Goal: Find specific page/section: Find specific page/section

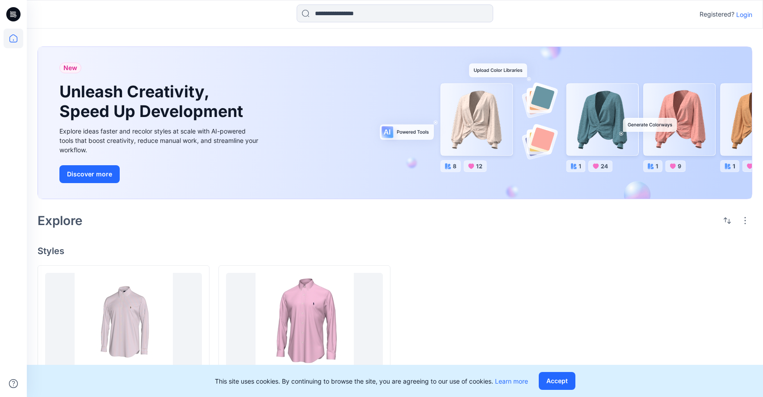
click at [11, 9] on icon at bounding box center [13, 14] width 14 height 14
click at [16, 14] on icon at bounding box center [13, 14] width 14 height 14
click at [16, 41] on icon at bounding box center [14, 39] width 20 height 20
click at [13, 40] on icon at bounding box center [14, 39] width 20 height 20
click at [13, 16] on icon at bounding box center [14, 16] width 3 height 0
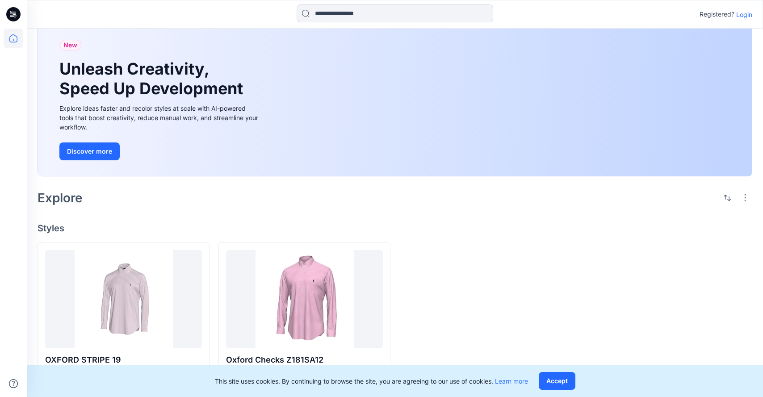
scroll to position [23, 0]
click at [742, 12] on p "Login" at bounding box center [745, 14] width 16 height 9
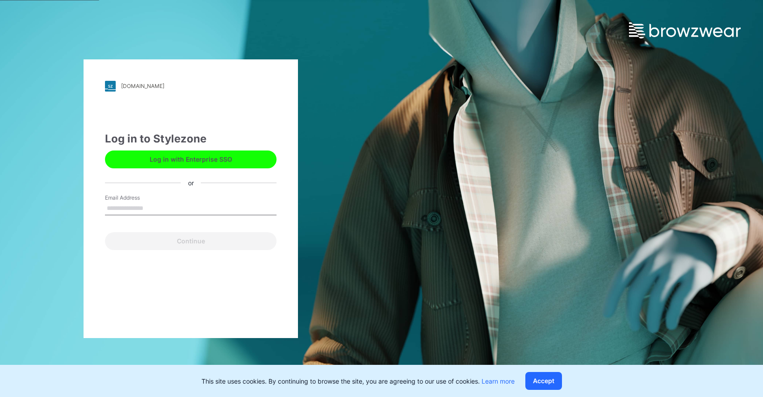
type input "**********"
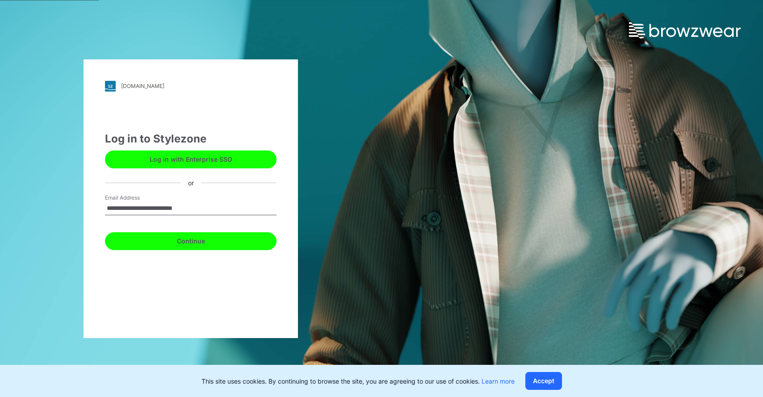
click at [217, 240] on button "Continue" at bounding box center [191, 241] width 172 height 18
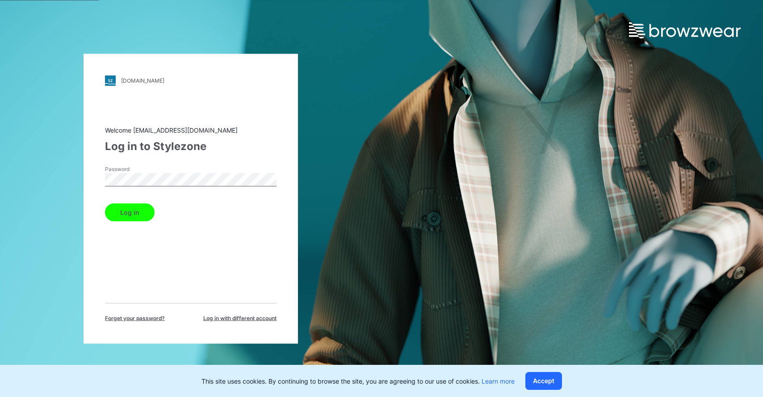
click at [119, 216] on button "Log in" at bounding box center [130, 212] width 50 height 18
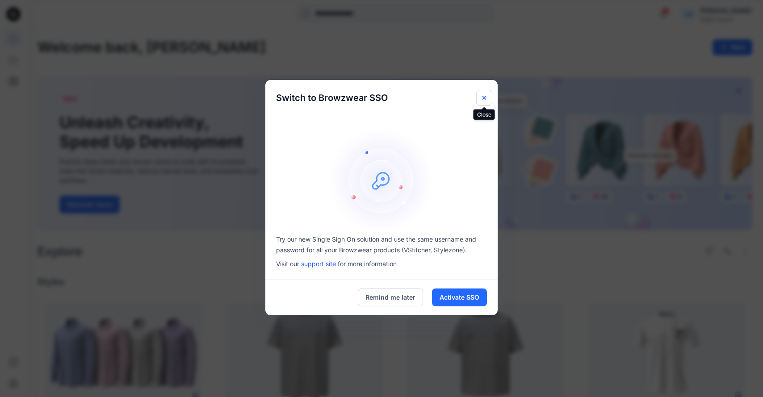
click at [488, 96] on button "Close" at bounding box center [484, 98] width 16 height 16
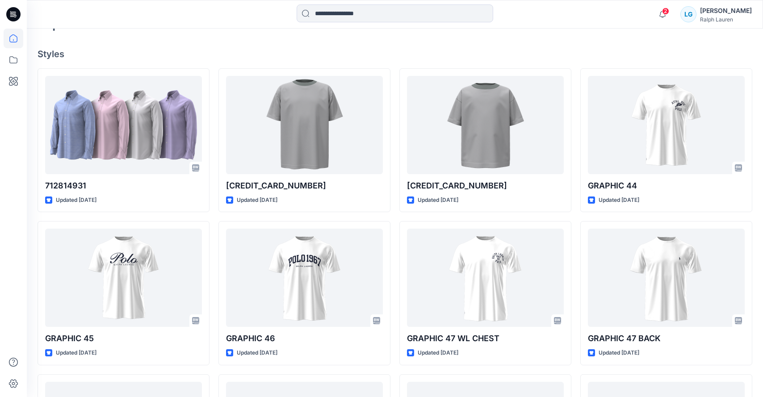
scroll to position [308, 0]
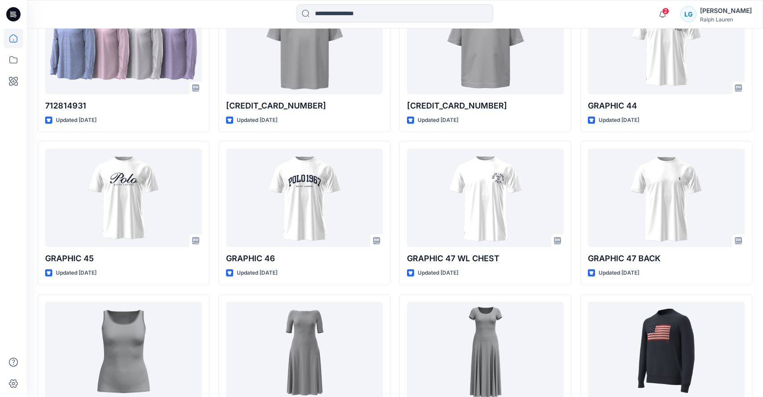
click at [14, 16] on icon at bounding box center [14, 16] width 3 height 0
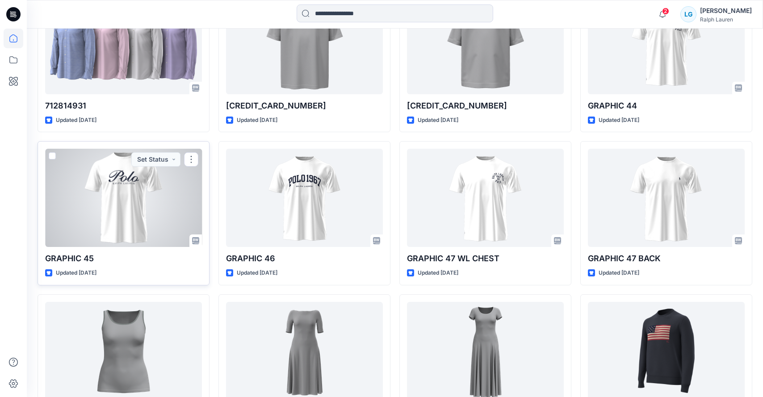
click at [99, 200] on div at bounding box center [123, 198] width 157 height 98
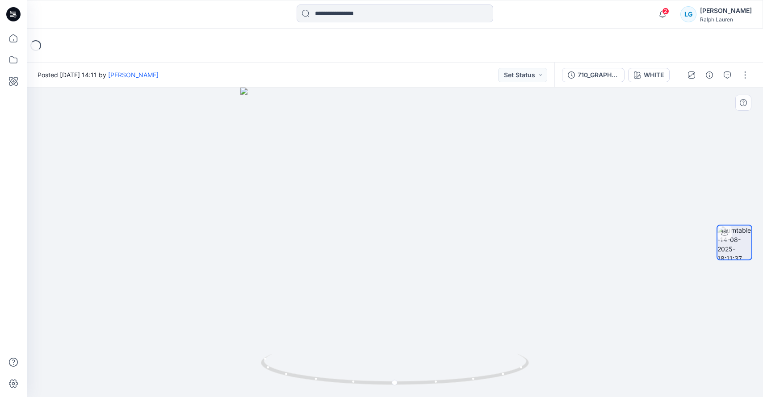
click at [394, 308] on div at bounding box center [395, 243] width 737 height 310
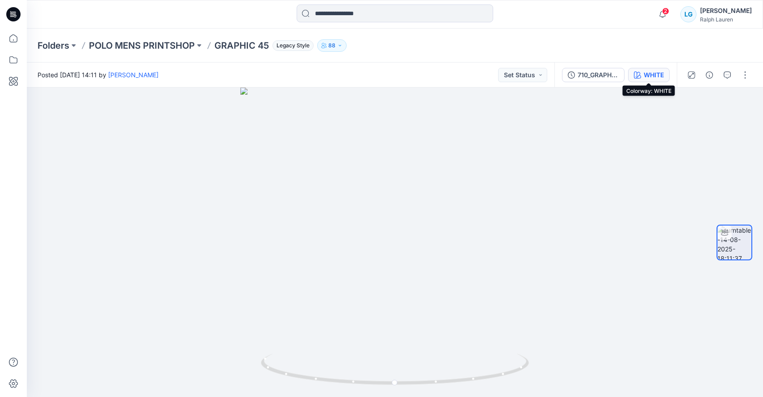
click at [657, 75] on div "WHITE" at bounding box center [654, 75] width 20 height 10
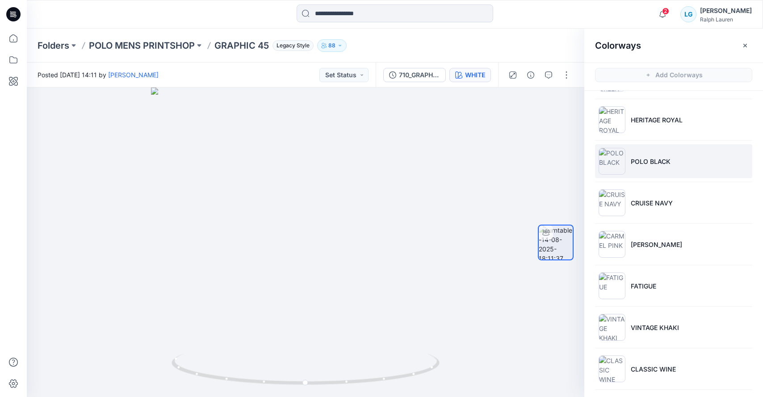
scroll to position [290, 0]
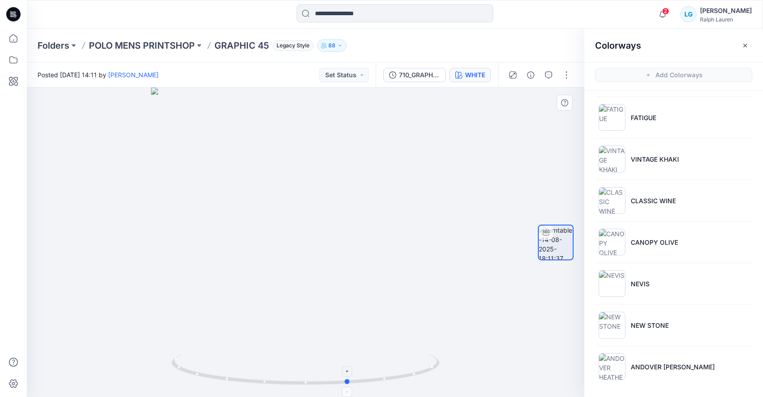
drag, startPoint x: 306, startPoint y: 383, endPoint x: 349, endPoint y: 360, distance: 49.4
click at [349, 360] on icon at bounding box center [307, 371] width 270 height 34
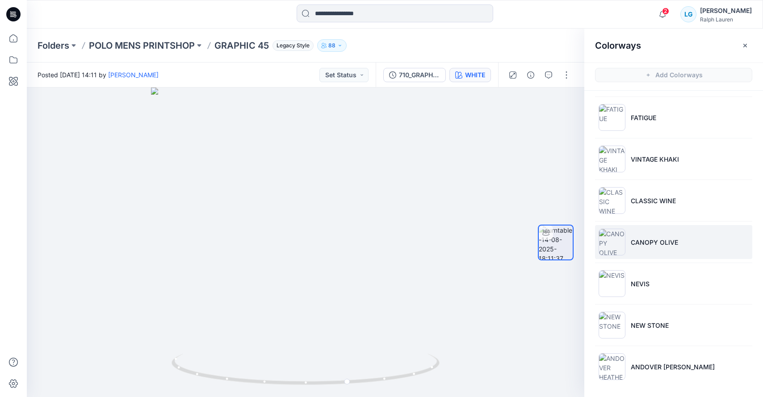
click at [612, 242] on img at bounding box center [612, 242] width 27 height 27
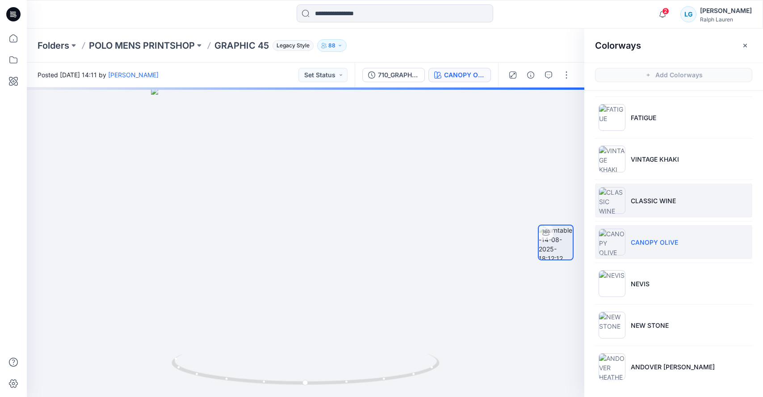
click at [611, 200] on img at bounding box center [612, 200] width 27 height 27
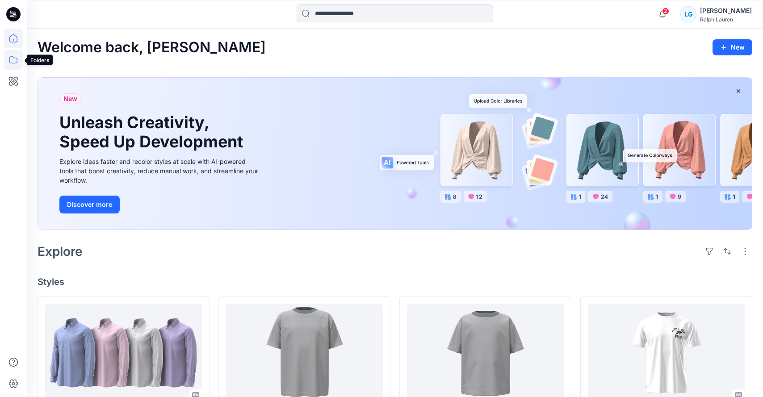
click at [13, 63] on icon at bounding box center [14, 60] width 20 height 20
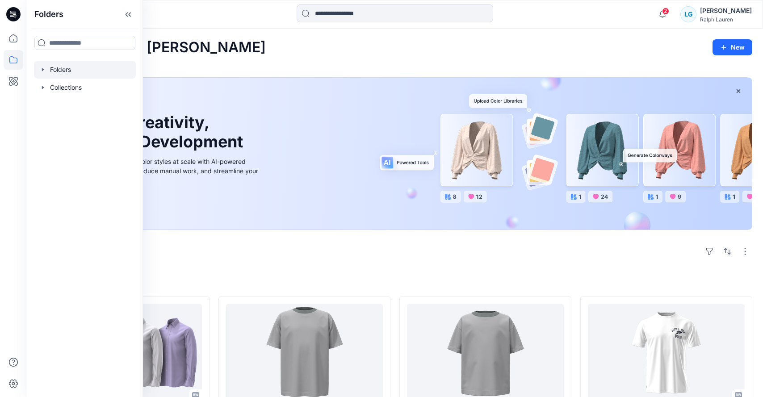
click at [47, 72] on div at bounding box center [85, 70] width 102 height 18
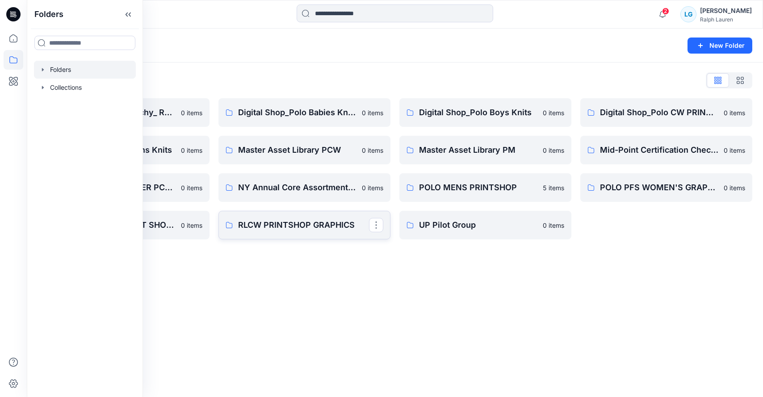
click at [342, 238] on link "RLCW PRINTSHOP GRAPHICS" at bounding box center [305, 225] width 172 height 29
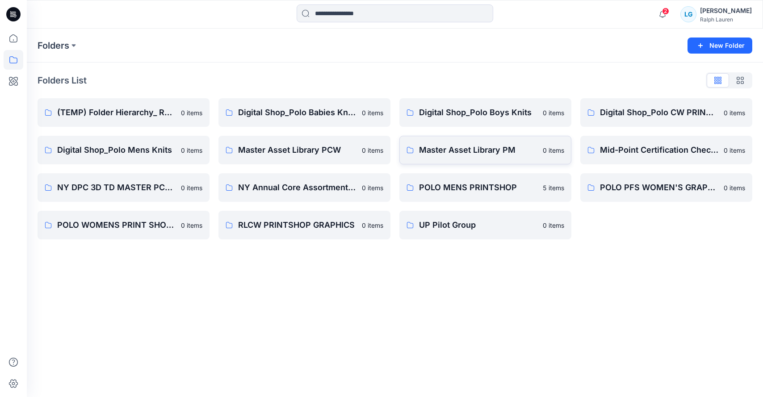
click at [509, 158] on link "Master Asset Library PM 0 items" at bounding box center [486, 150] width 172 height 29
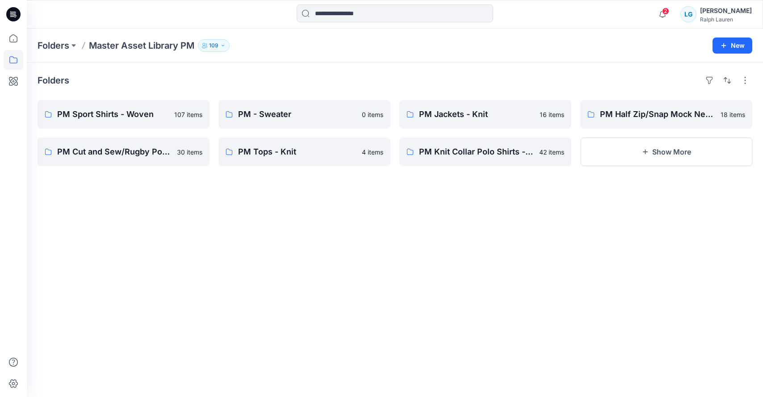
click at [459, 202] on div "Folders PM Sport Shirts - Woven 107 items PM Cut and Sew/Rugby Polo Shirts - Kn…" at bounding box center [395, 230] width 737 height 335
click at [635, 149] on button "Show More" at bounding box center [667, 152] width 172 height 29
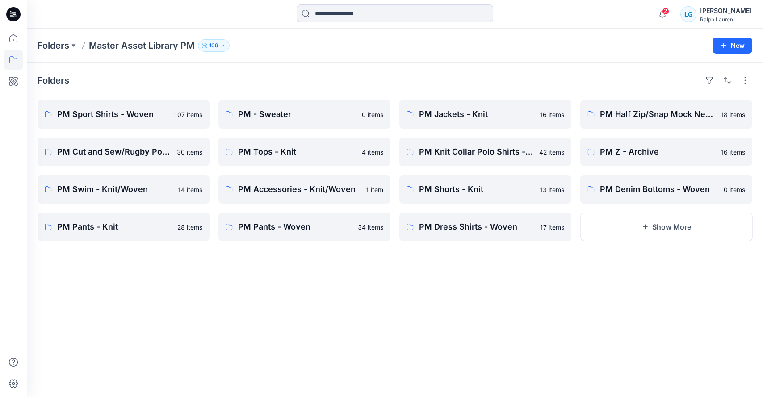
click at [536, 299] on div "Folders PM Sport Shirts - Woven 107 items PM Cut and Sew/Rugby Polo Shirts - Kn…" at bounding box center [395, 230] width 737 height 335
click at [640, 230] on button "Show More" at bounding box center [667, 227] width 172 height 29
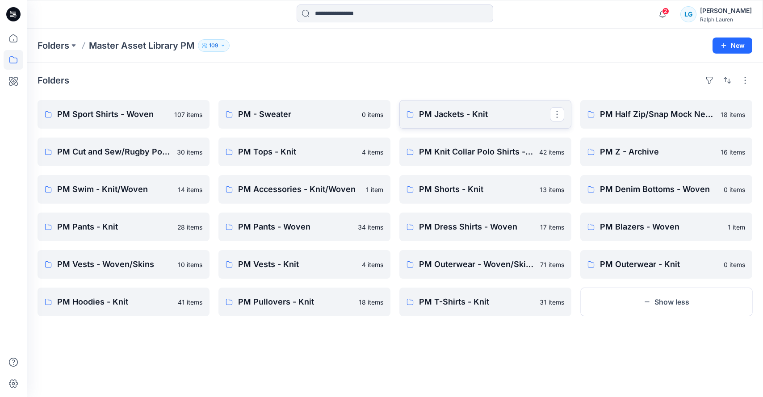
click at [455, 120] on p "PM Jackets - Knit" at bounding box center [484, 114] width 131 height 13
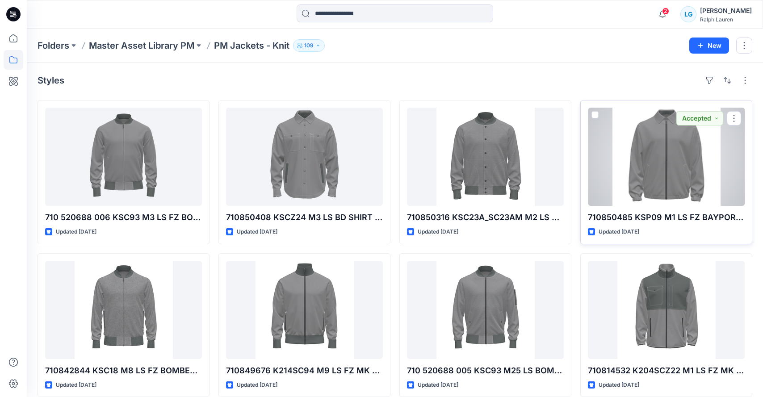
click at [594, 113] on span at bounding box center [595, 114] width 7 height 7
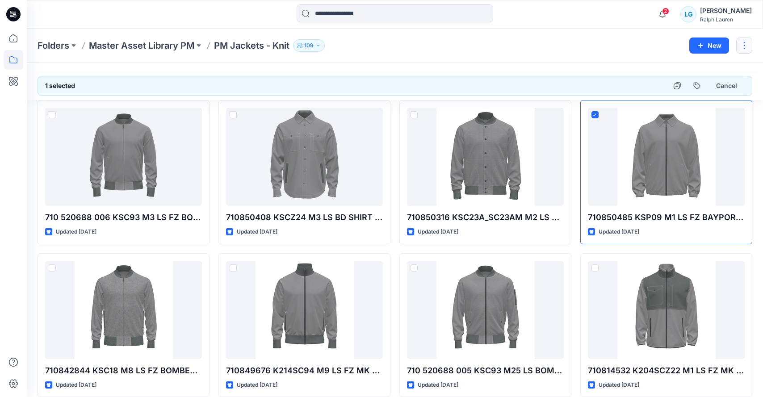
click at [741, 46] on button "button" at bounding box center [745, 46] width 16 height 16
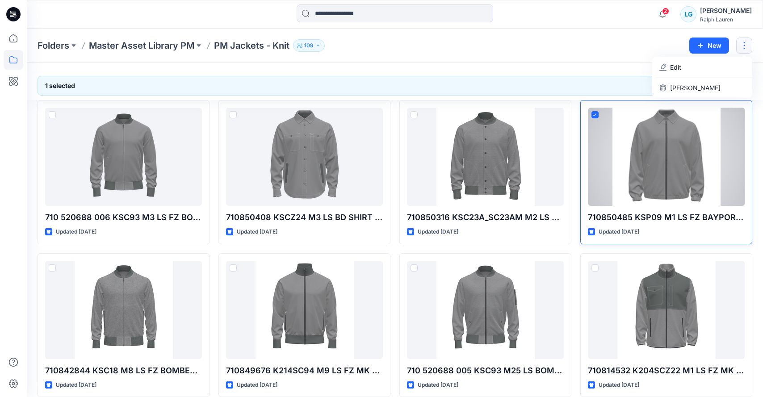
click at [691, 172] on div at bounding box center [666, 157] width 157 height 98
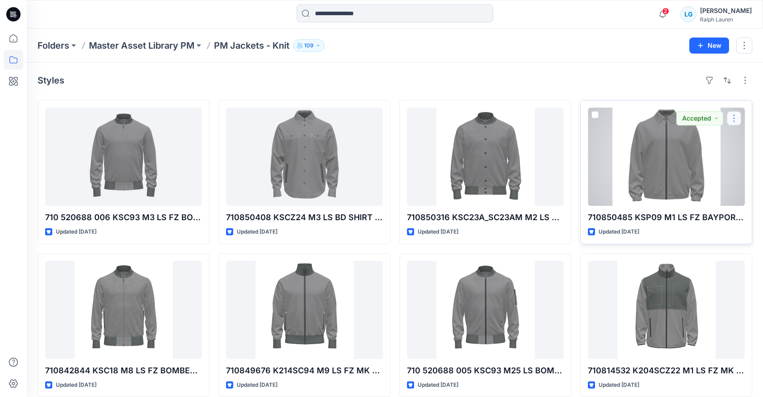
click at [733, 118] on button "button" at bounding box center [734, 118] width 14 height 14
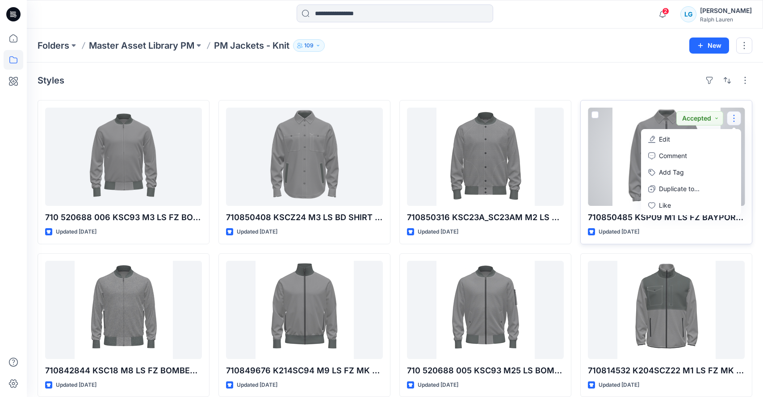
click at [616, 183] on div at bounding box center [666, 157] width 157 height 98
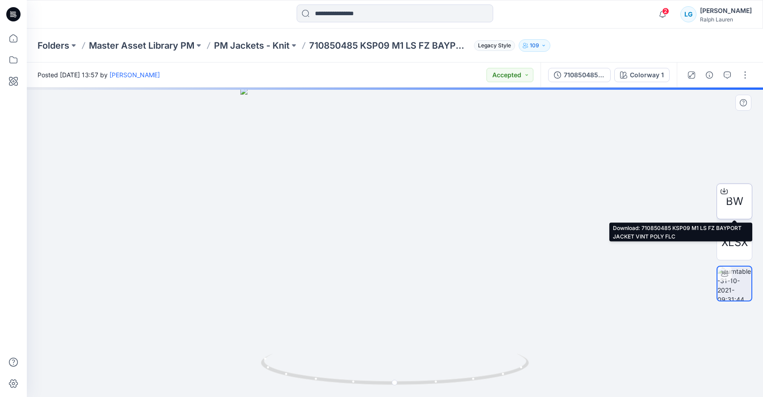
click at [734, 194] on span "BW" at bounding box center [734, 202] width 17 height 16
